Goal: Navigation & Orientation: Understand site structure

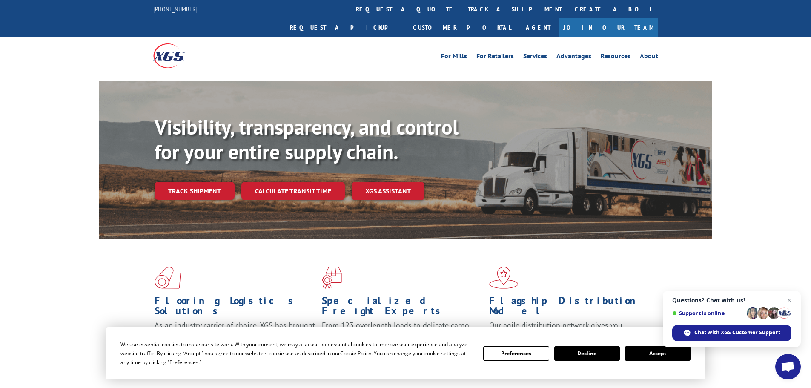
click at [654, 353] on button "Accept" at bounding box center [658, 353] width 66 height 14
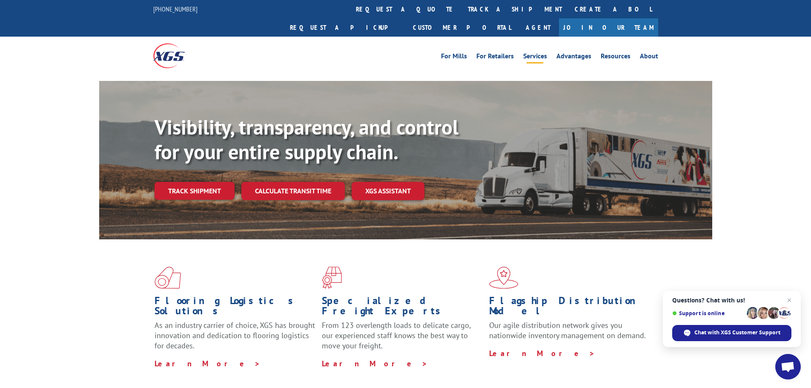
click at [533, 53] on link "Services" at bounding box center [535, 57] width 24 height 9
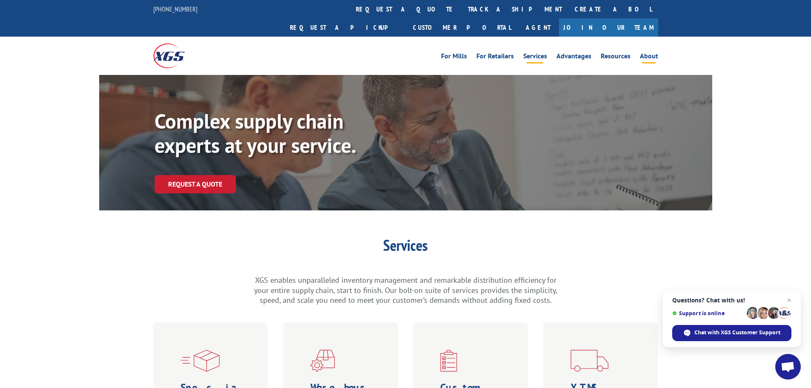
click at [646, 53] on link "About" at bounding box center [649, 57] width 18 height 9
